Goal: Information Seeking & Learning: Learn about a topic

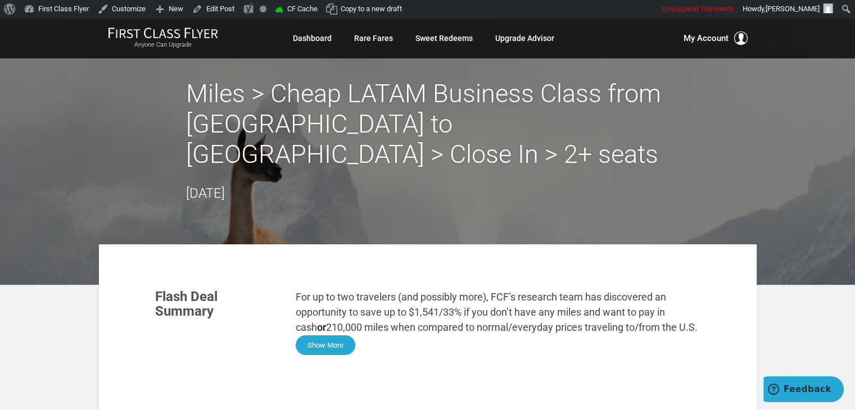
click at [336, 335] on button "Show More" at bounding box center [326, 345] width 60 height 20
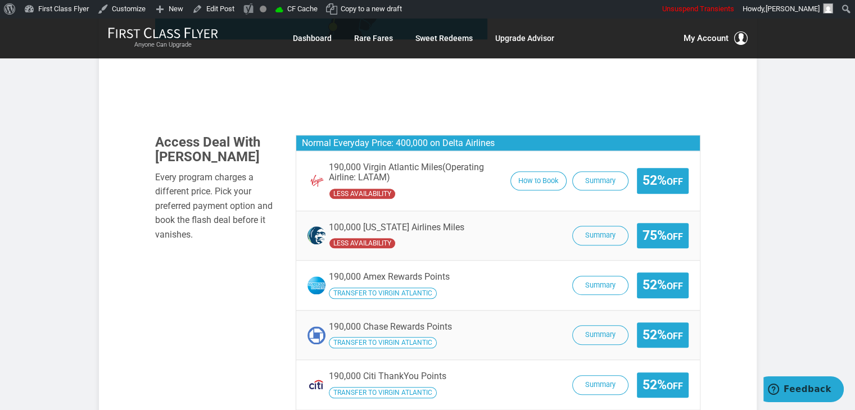
scroll to position [1119, 0]
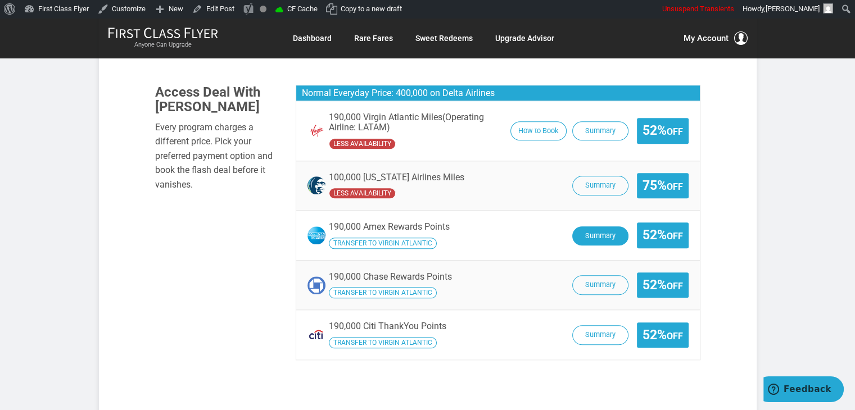
click at [608, 226] on button "Summary" at bounding box center [600, 236] width 56 height 20
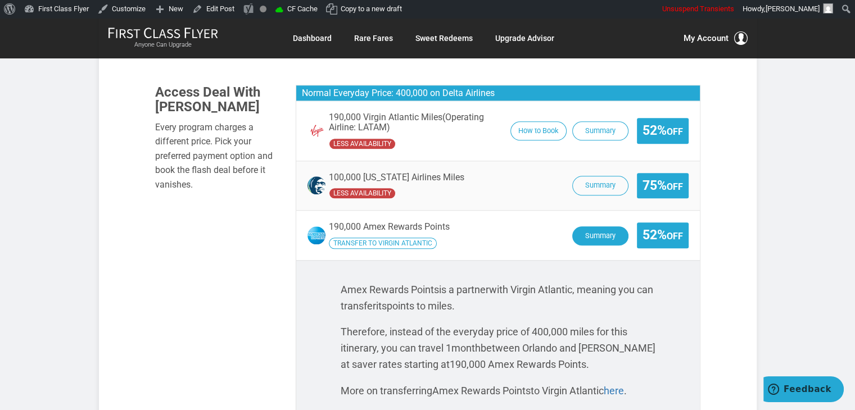
click at [593, 226] on button "Summary" at bounding box center [600, 236] width 56 height 20
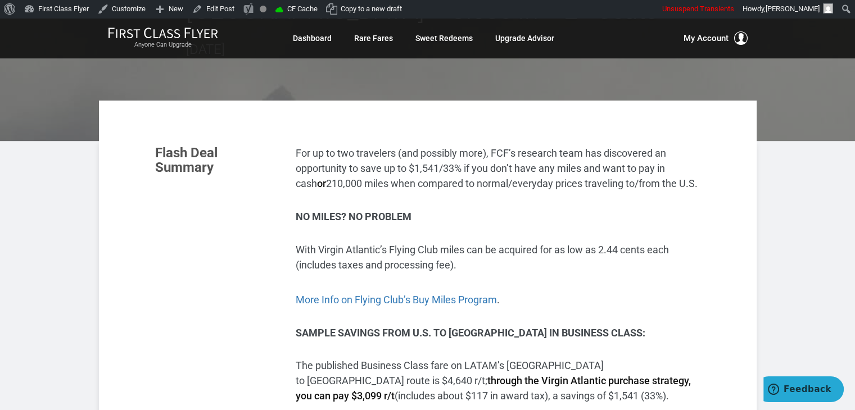
scroll to position [126, 0]
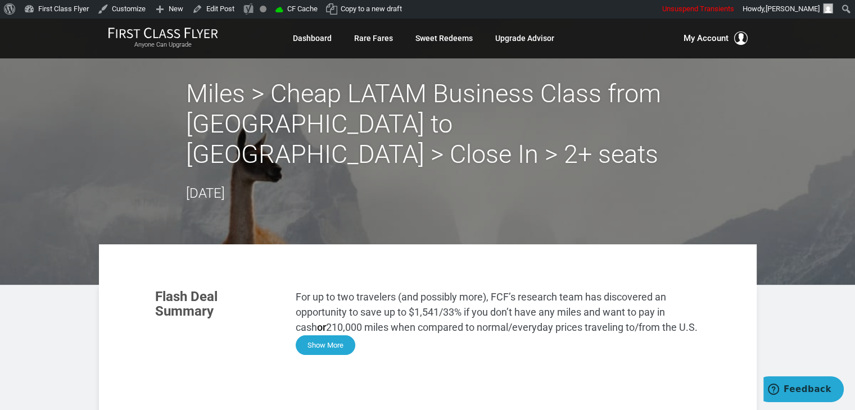
click at [333, 335] on button "Show More" at bounding box center [326, 345] width 60 height 20
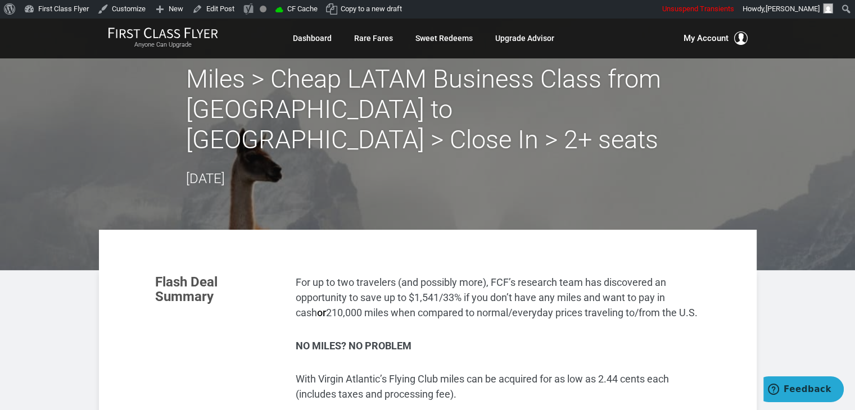
scroll to position [11, 0]
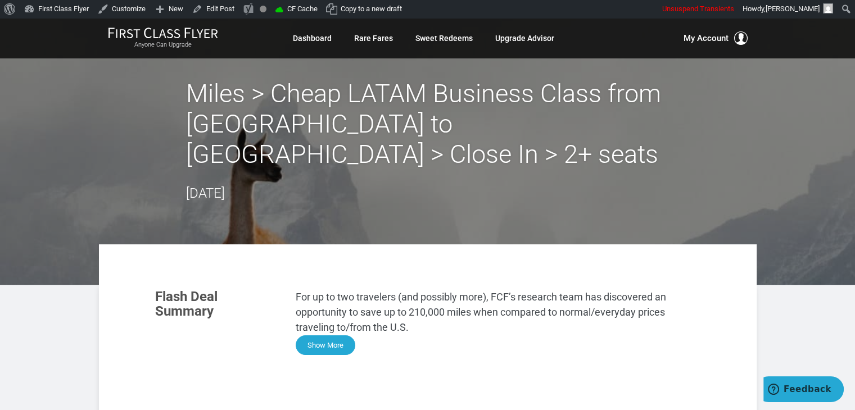
click at [339, 335] on button "Show More" at bounding box center [326, 345] width 60 height 20
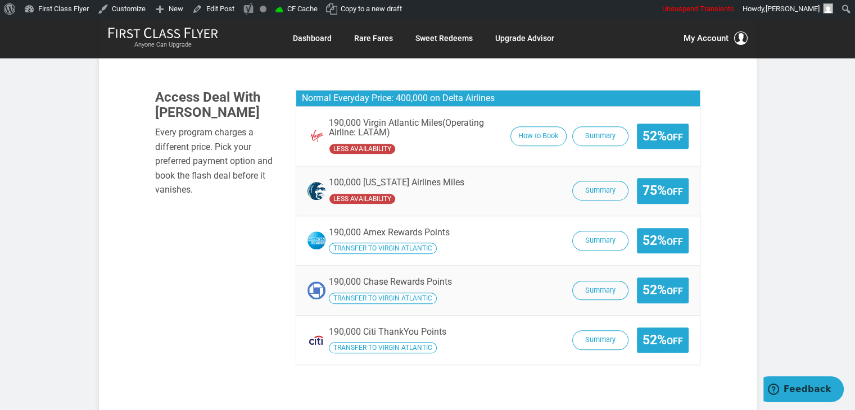
scroll to position [848, 0]
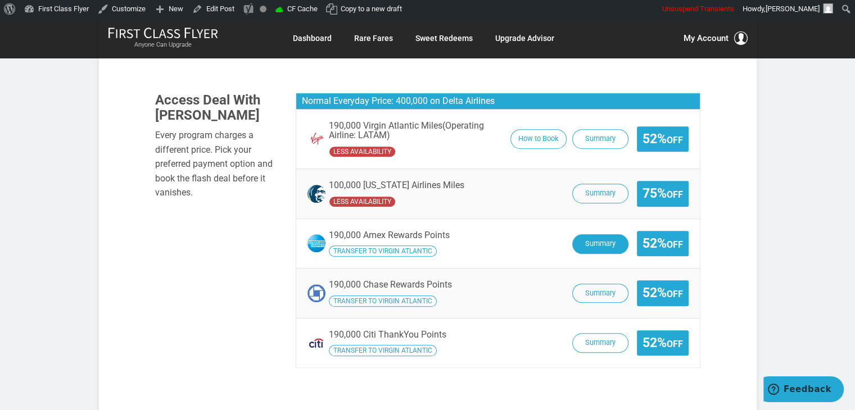
click at [616, 234] on button "Summary" at bounding box center [600, 244] width 56 height 20
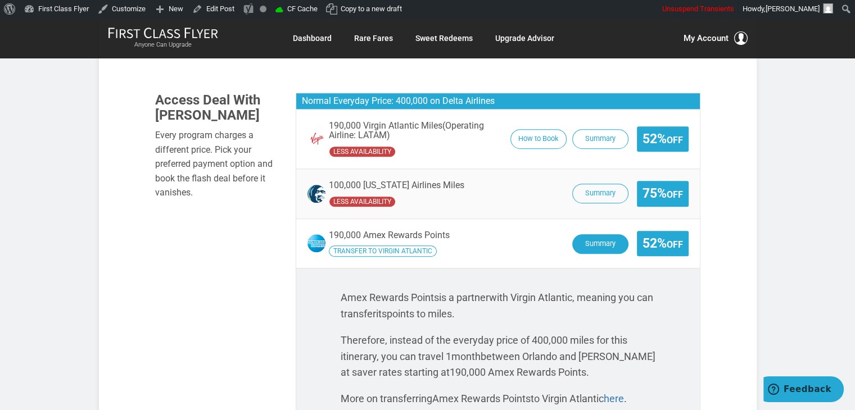
click at [616, 234] on button "Summary" at bounding box center [600, 244] width 56 height 20
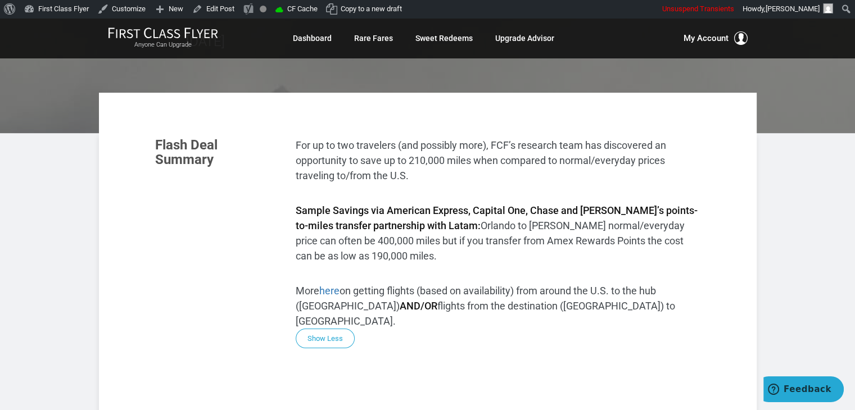
scroll to position [0, 0]
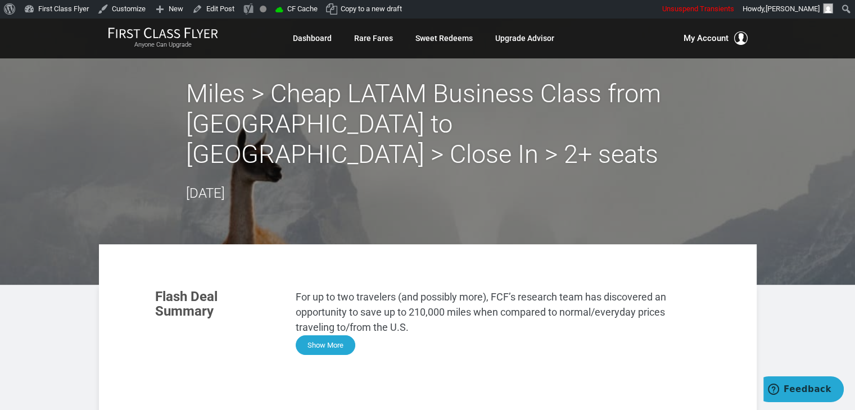
click at [326, 335] on button "Show More" at bounding box center [326, 345] width 60 height 20
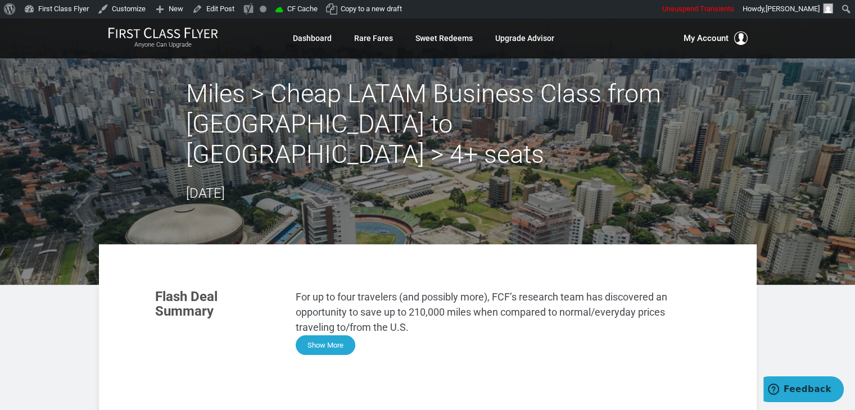
click at [315, 335] on button "Show More" at bounding box center [326, 345] width 60 height 20
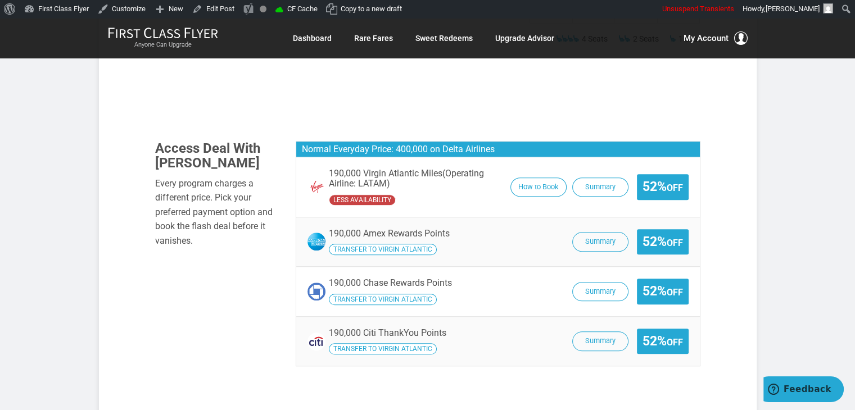
scroll to position [839, 0]
